Goal: Download file/media

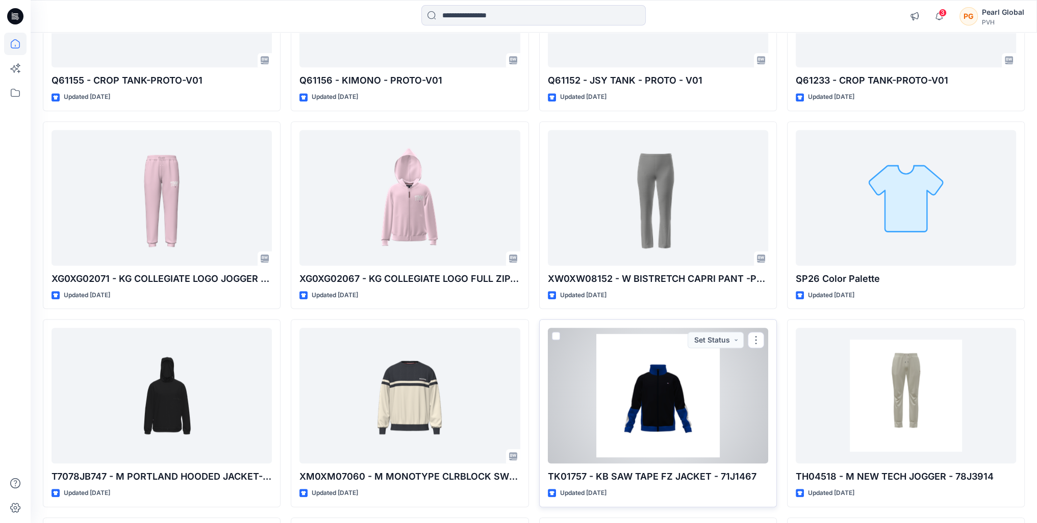
scroll to position [11107, 0]
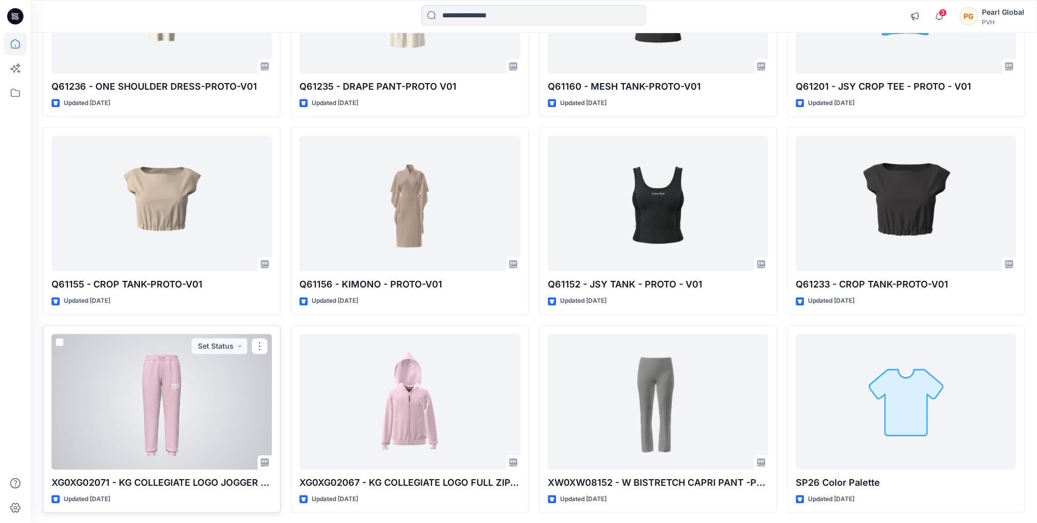
click at [165, 416] on div at bounding box center [162, 402] width 220 height 136
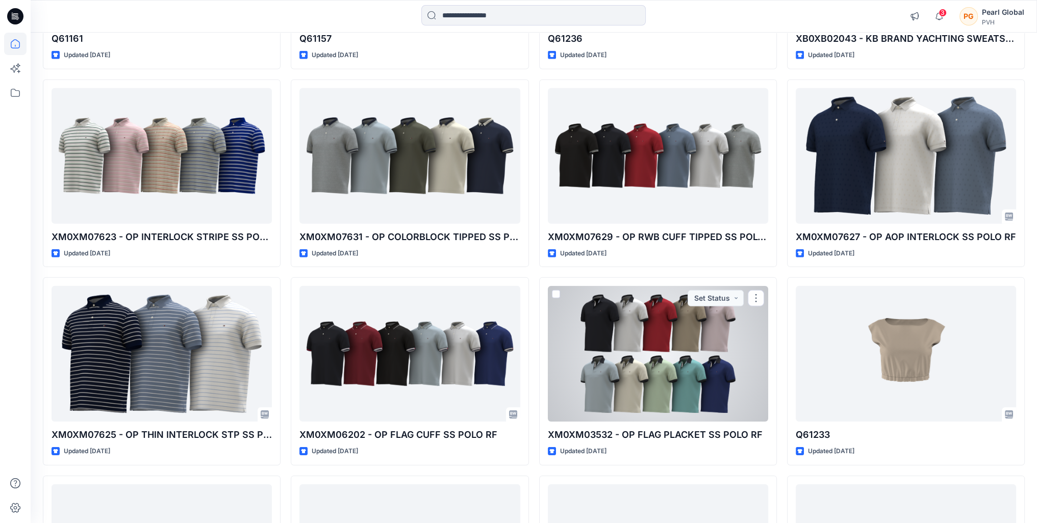
scroll to position [4529, 0]
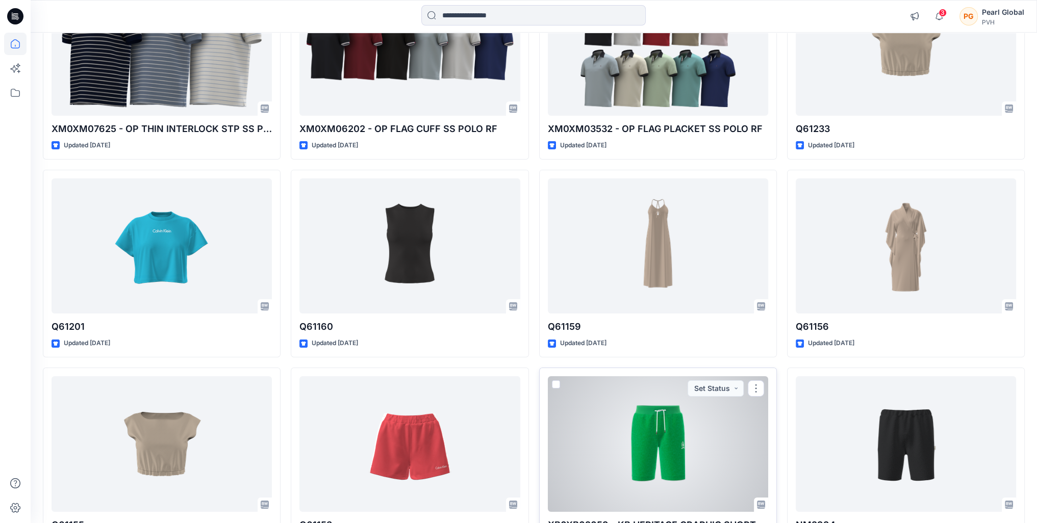
click at [657, 449] on div at bounding box center [658, 444] width 220 height 136
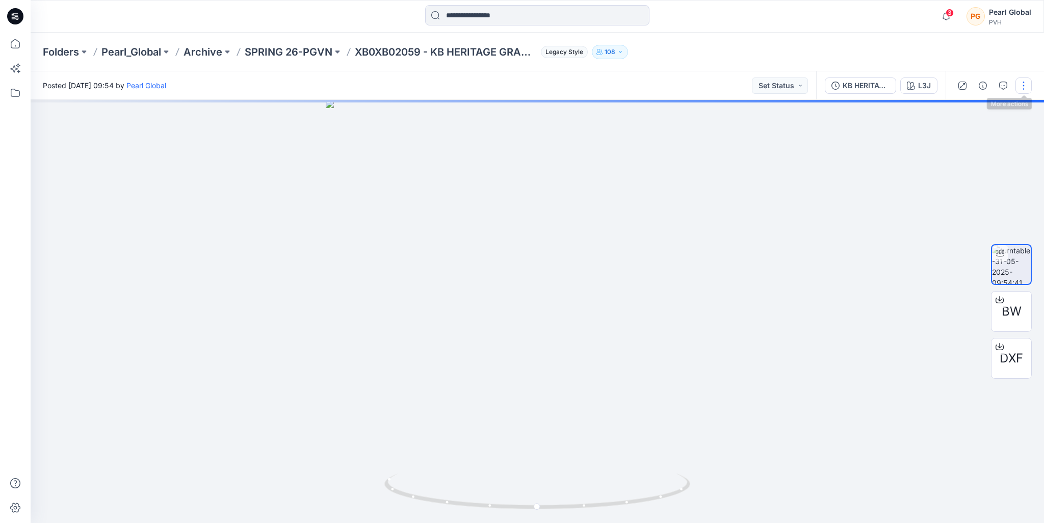
click at [1026, 81] on button "button" at bounding box center [1024, 86] width 16 height 16
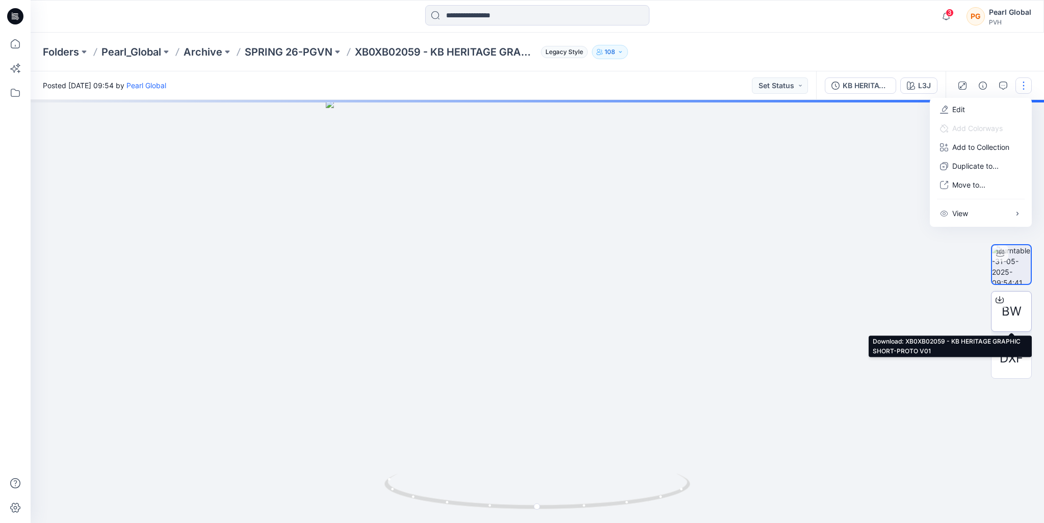
click at [999, 299] on icon at bounding box center [1000, 298] width 4 height 5
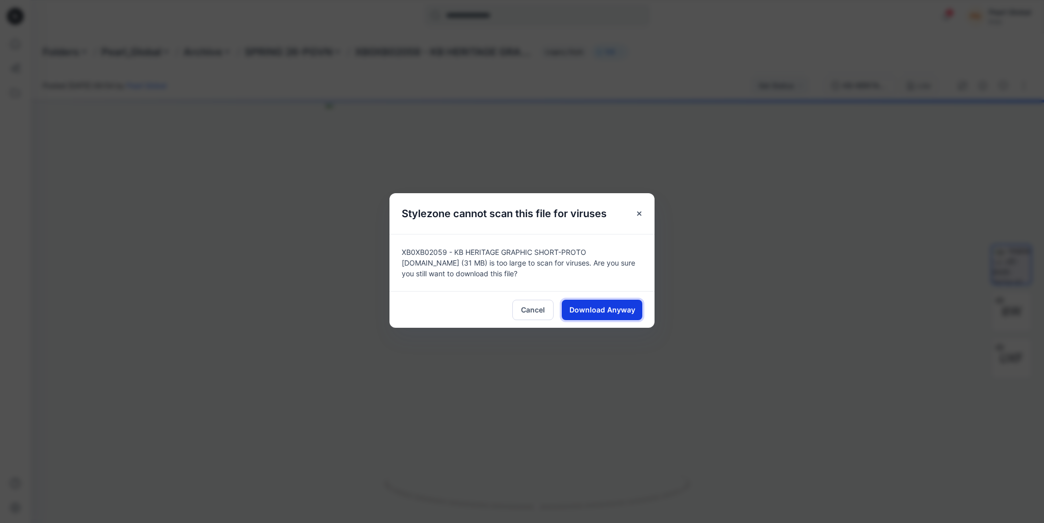
click at [626, 308] on span "Download Anyway" at bounding box center [603, 309] width 66 height 11
